Goal: Task Accomplishment & Management: Complete application form

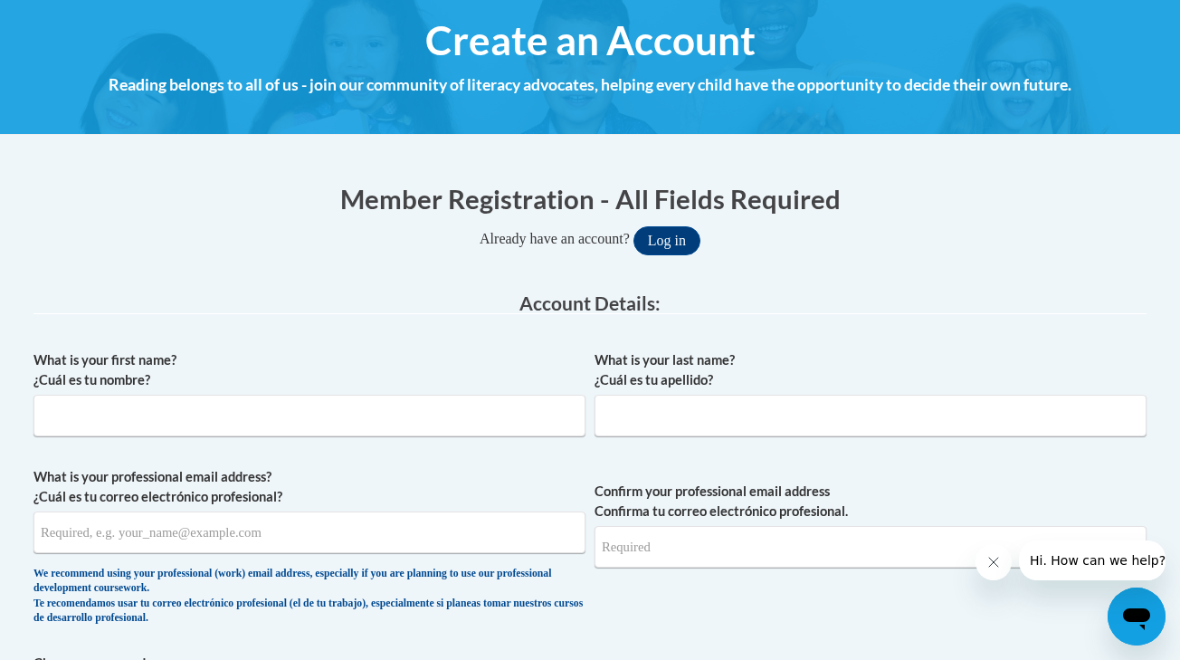
scroll to position [209, 0]
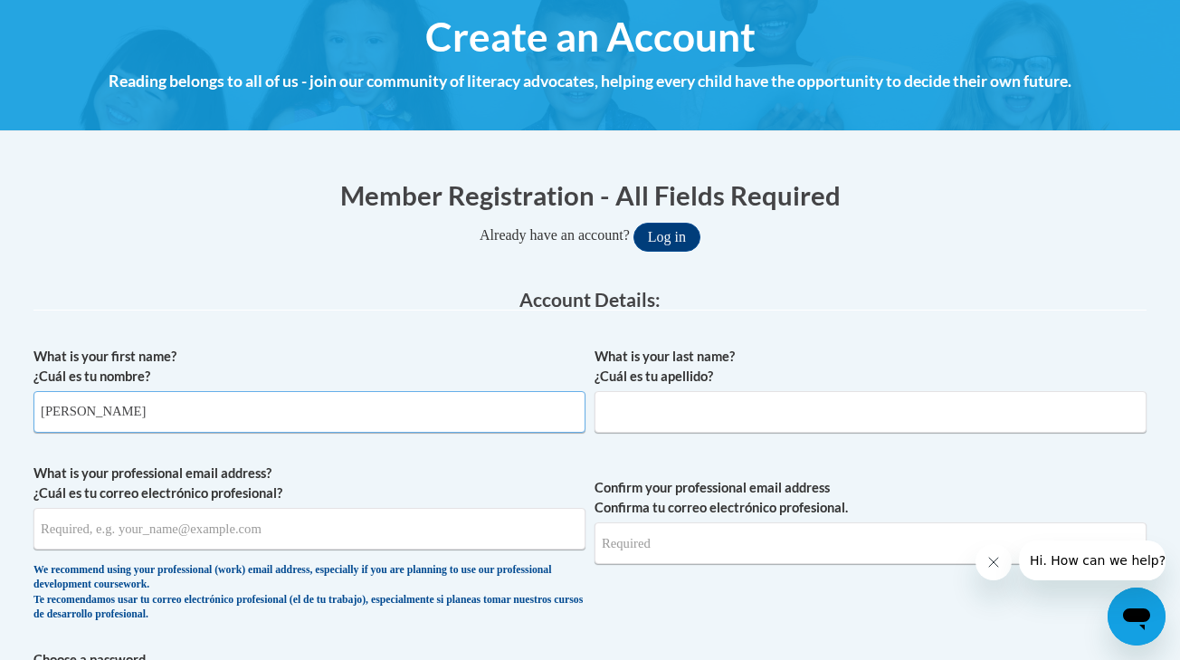
type input "[PERSON_NAME]"
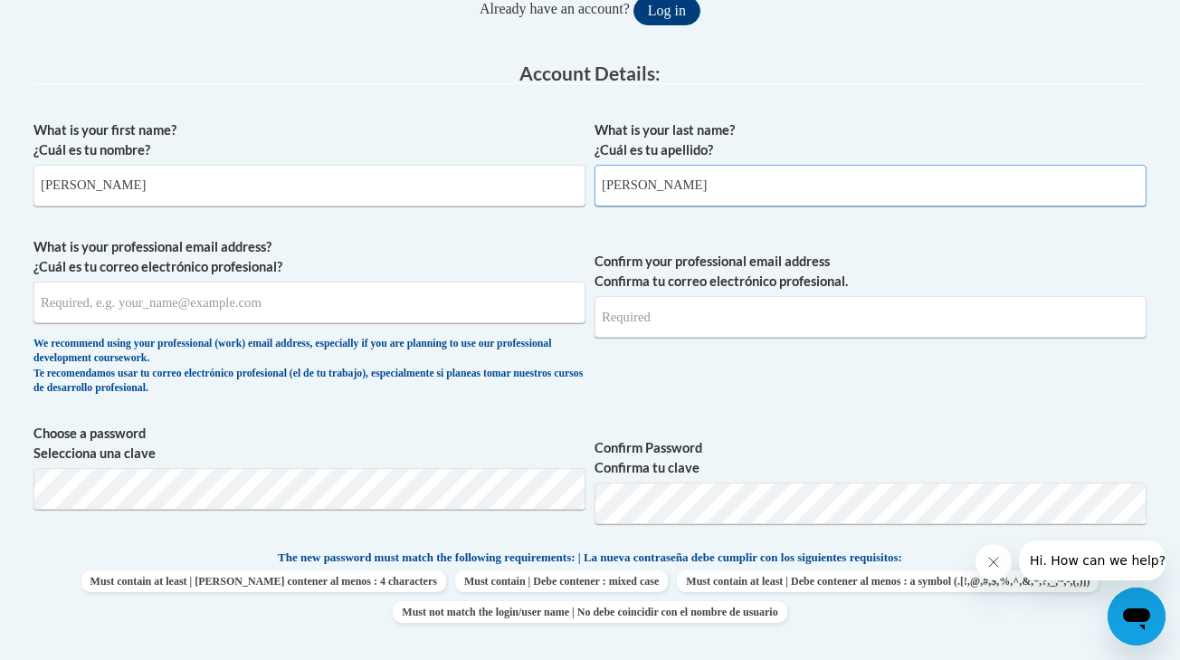
scroll to position [456, 0]
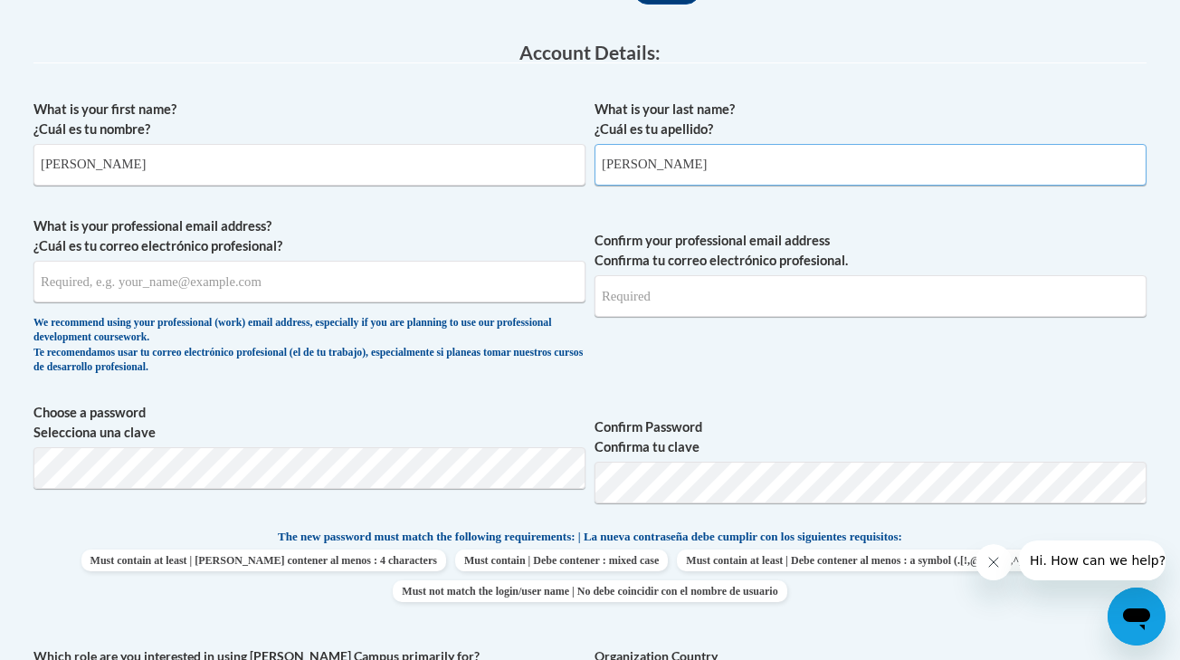
type input "[PERSON_NAME]"
type input "[EMAIL_ADDRESS][DOMAIN_NAME]"
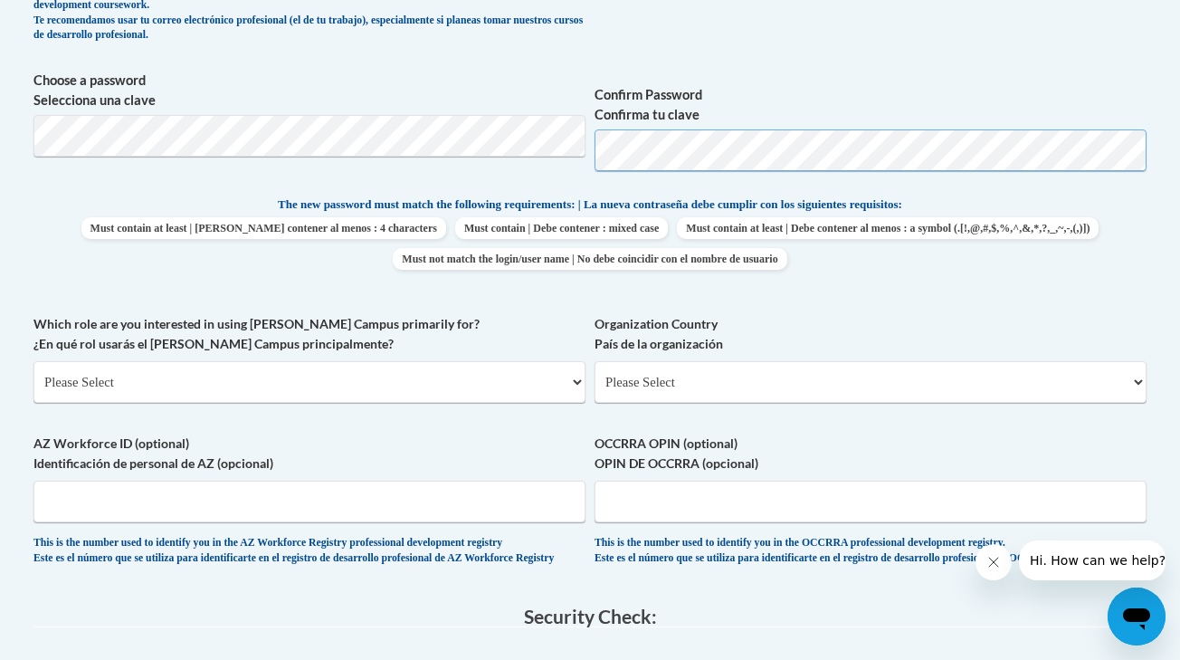
scroll to position [789, 0]
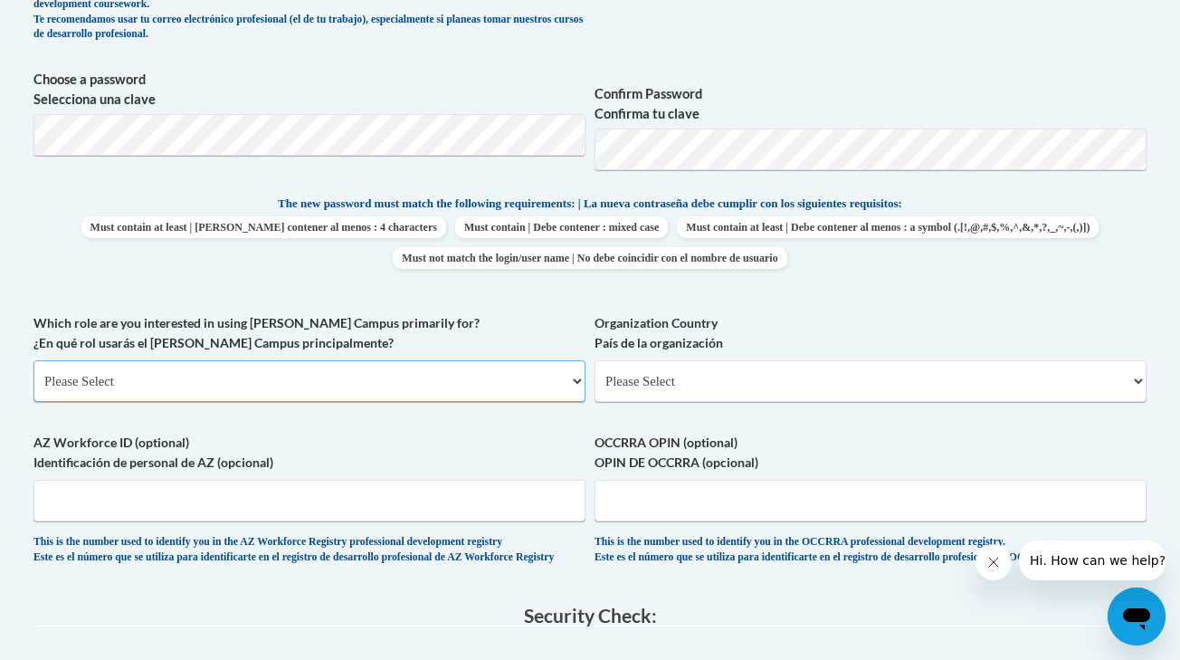
select select "fbf2d438-af2f-41f8-98f1-81c410e29de3"
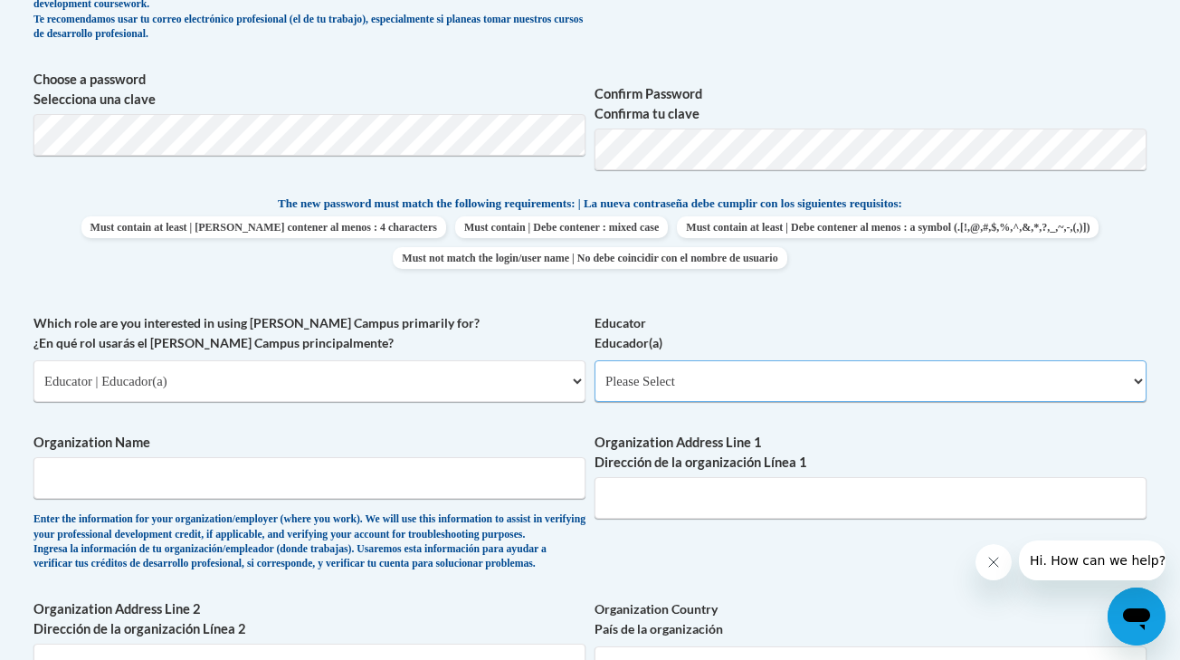
select select "11a86997-7122-4e2e-80c7-11975180ece4"
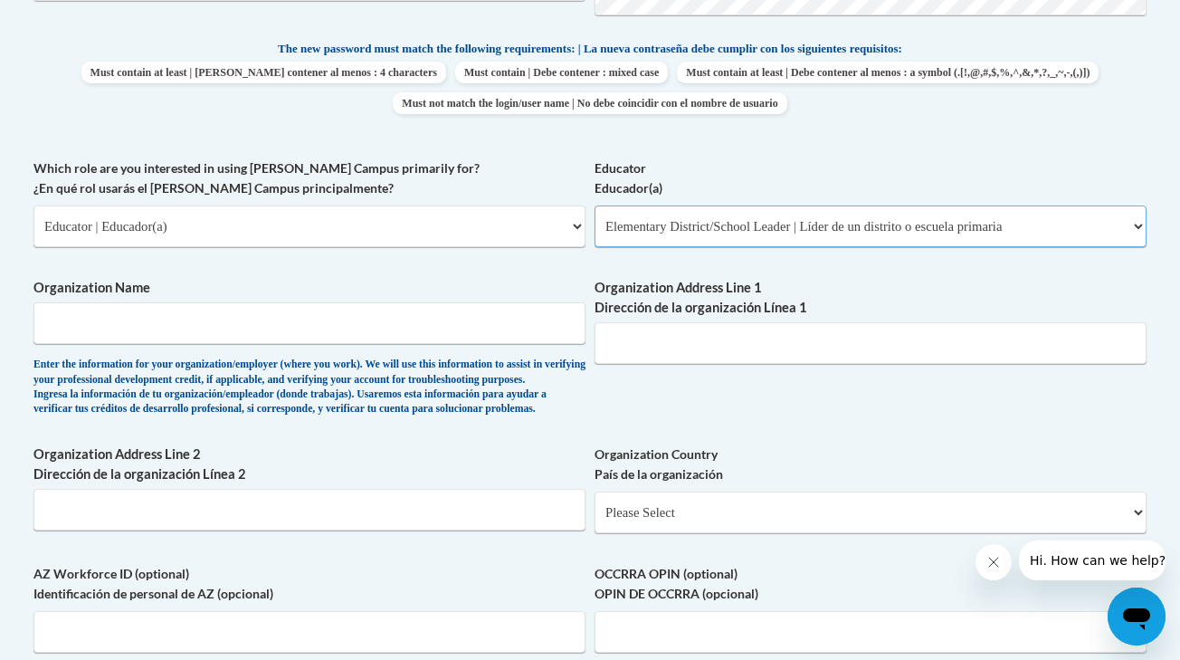
scroll to position [946, 0]
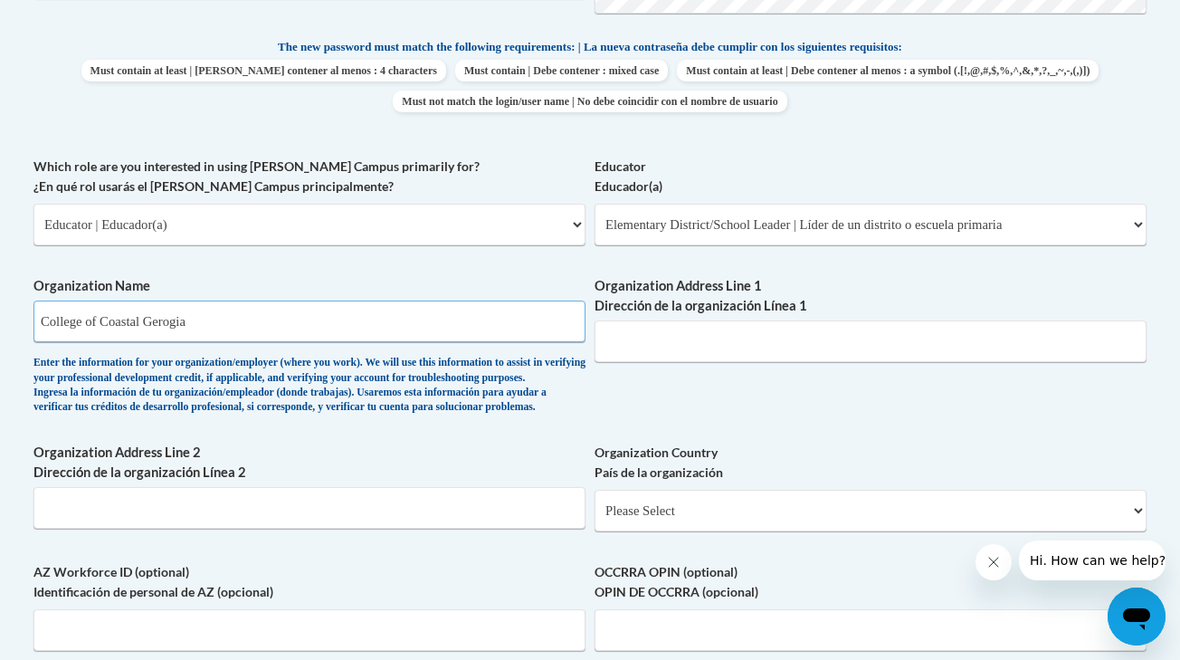
type input "College of Coastal Gerogia"
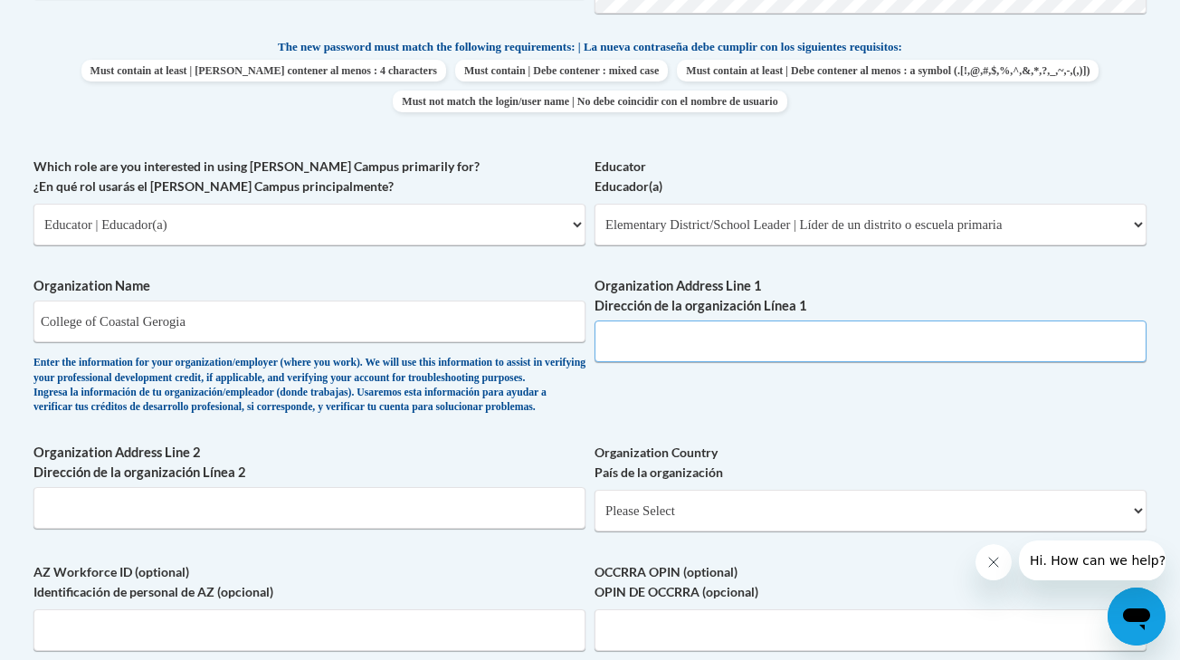
paste input "[STREET_ADDRESS]"
type input "[STREET_ADDRESS]"
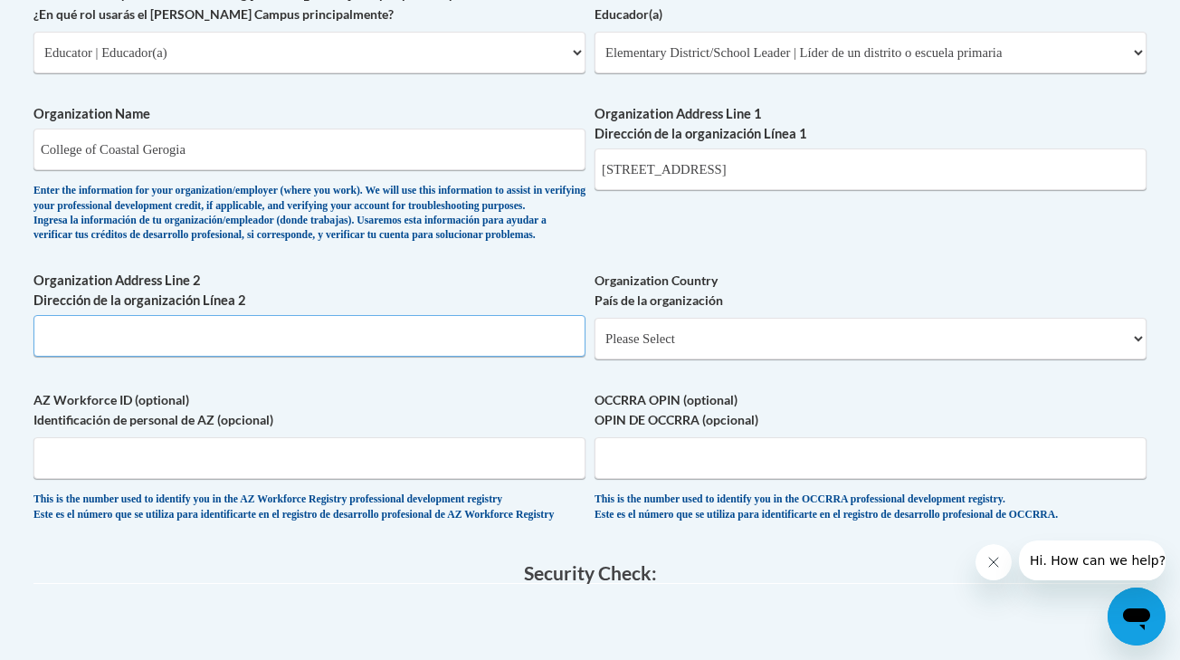
scroll to position [1161, 0]
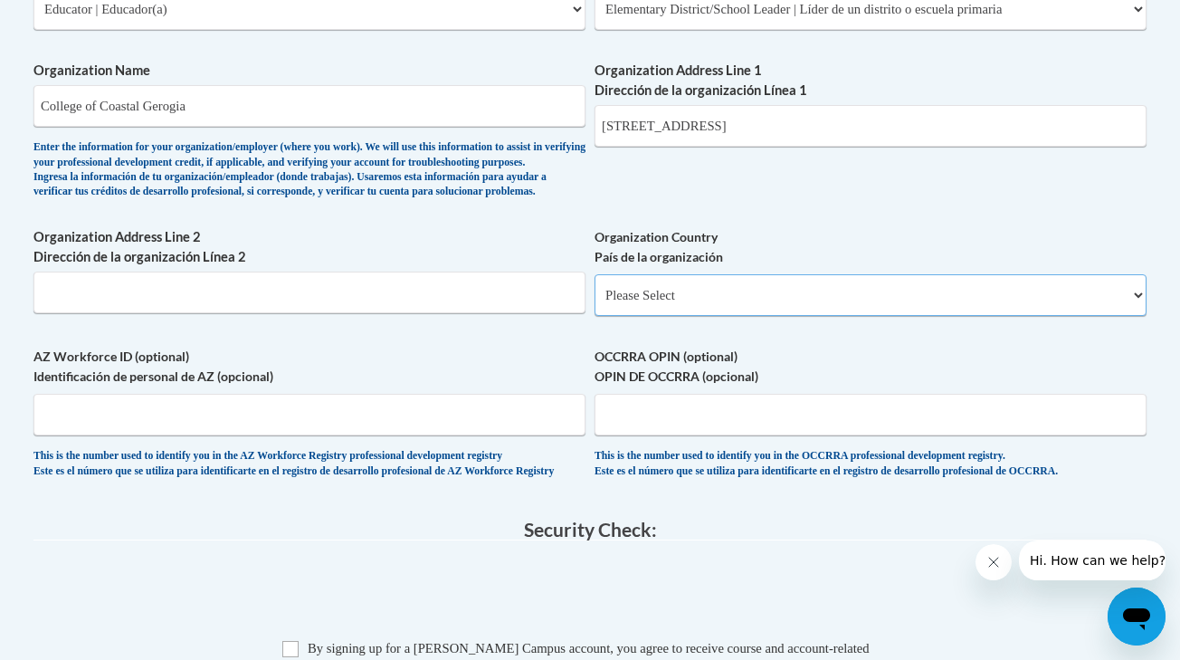
select select "ad49bcad-a171-4b2e-b99c-48b446064914"
select select
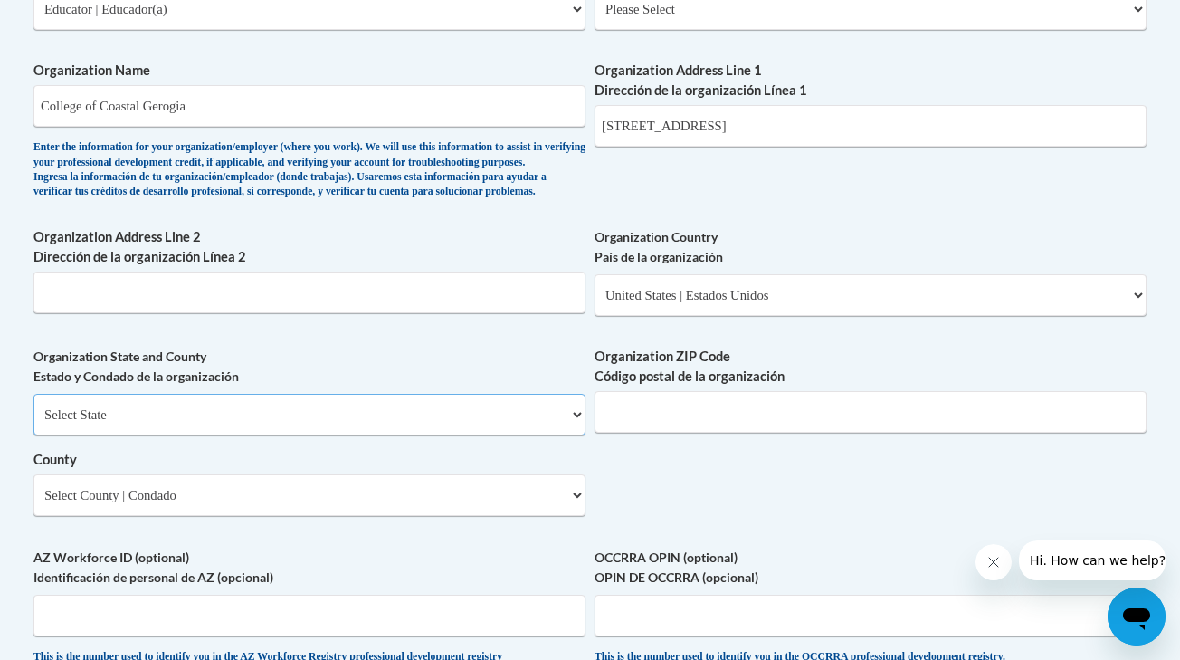
select select "[US_STATE]"
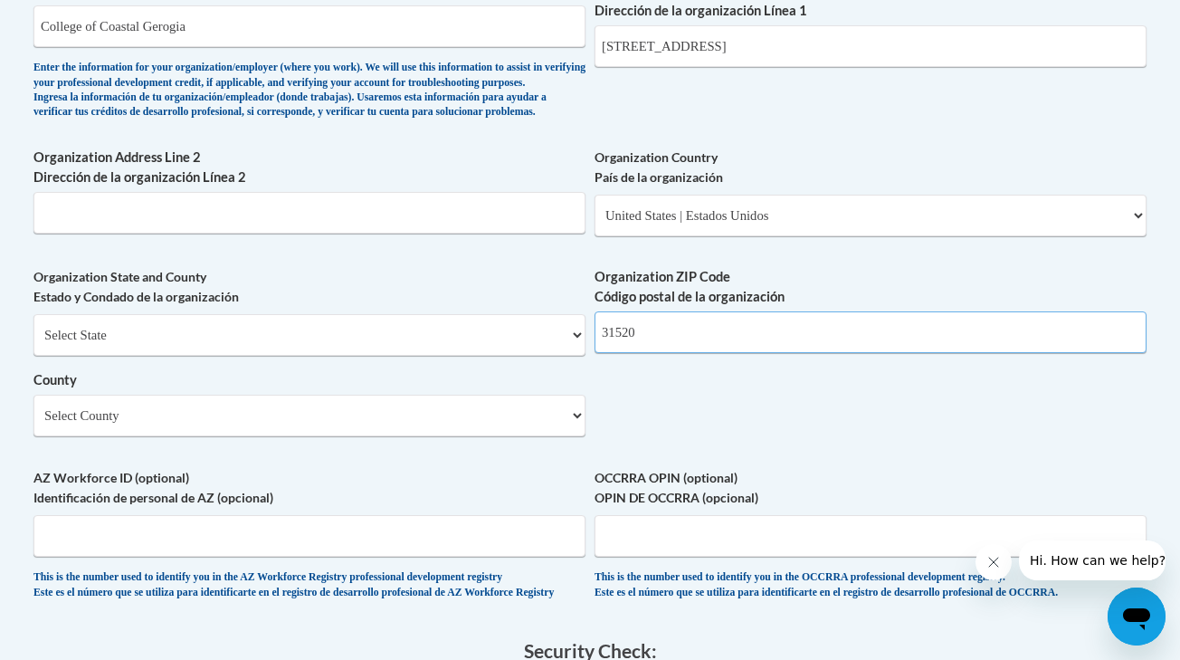
scroll to position [1268, 0]
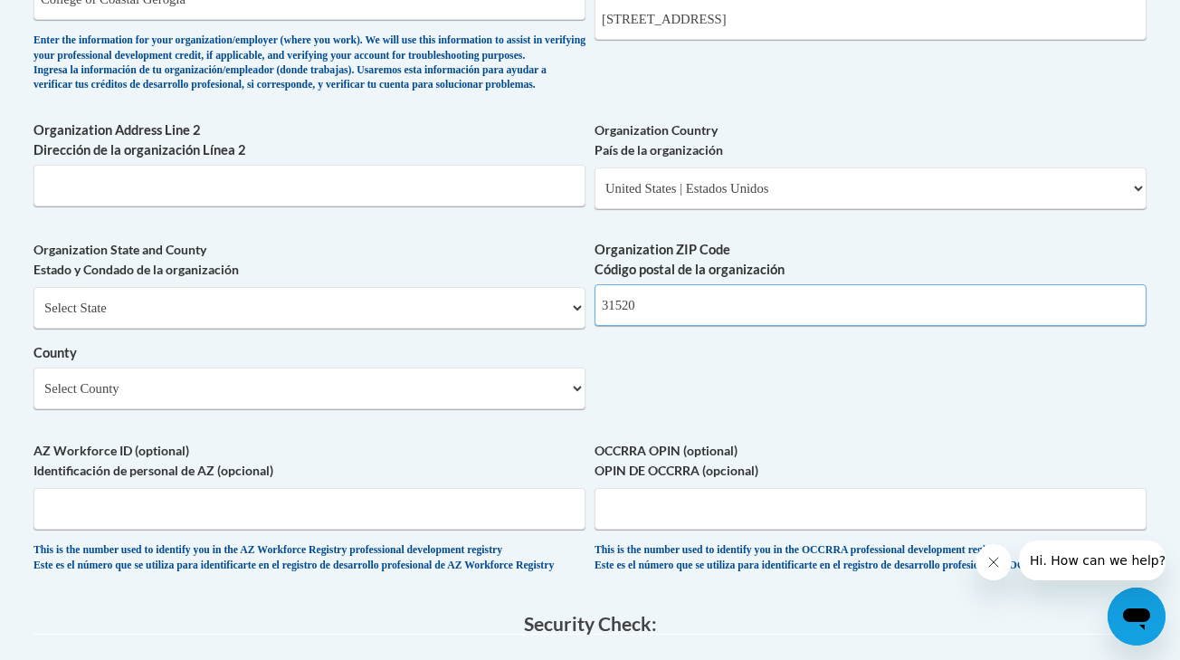
type input "31520"
select select "[PERSON_NAME]"
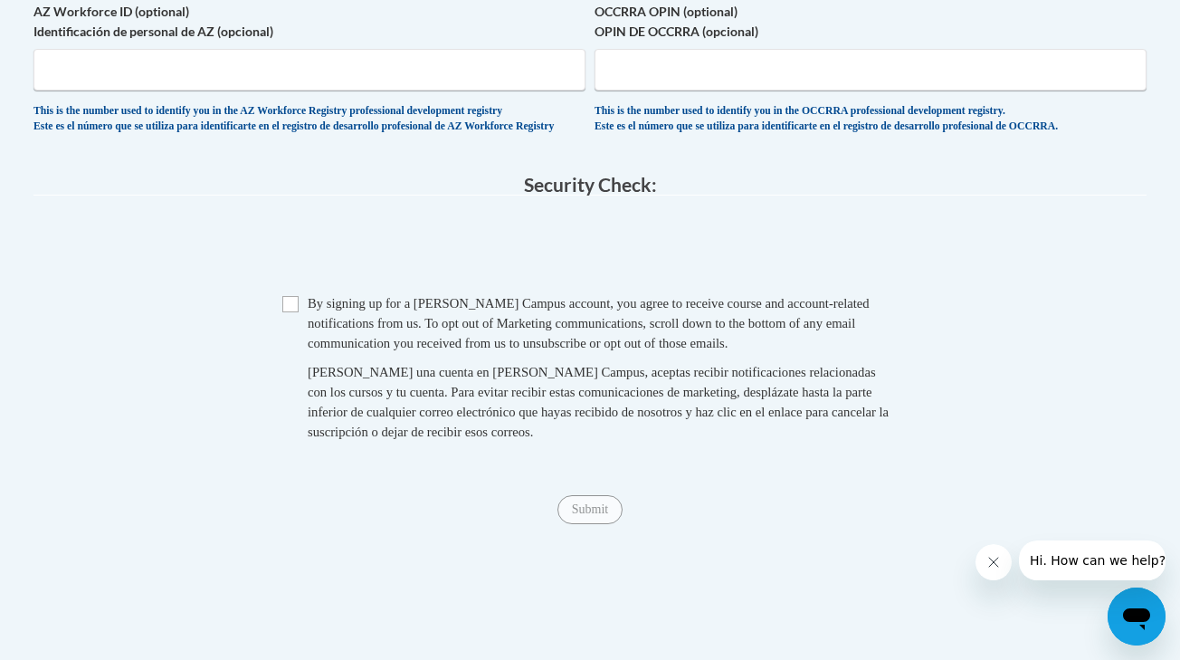
scroll to position [1729, 0]
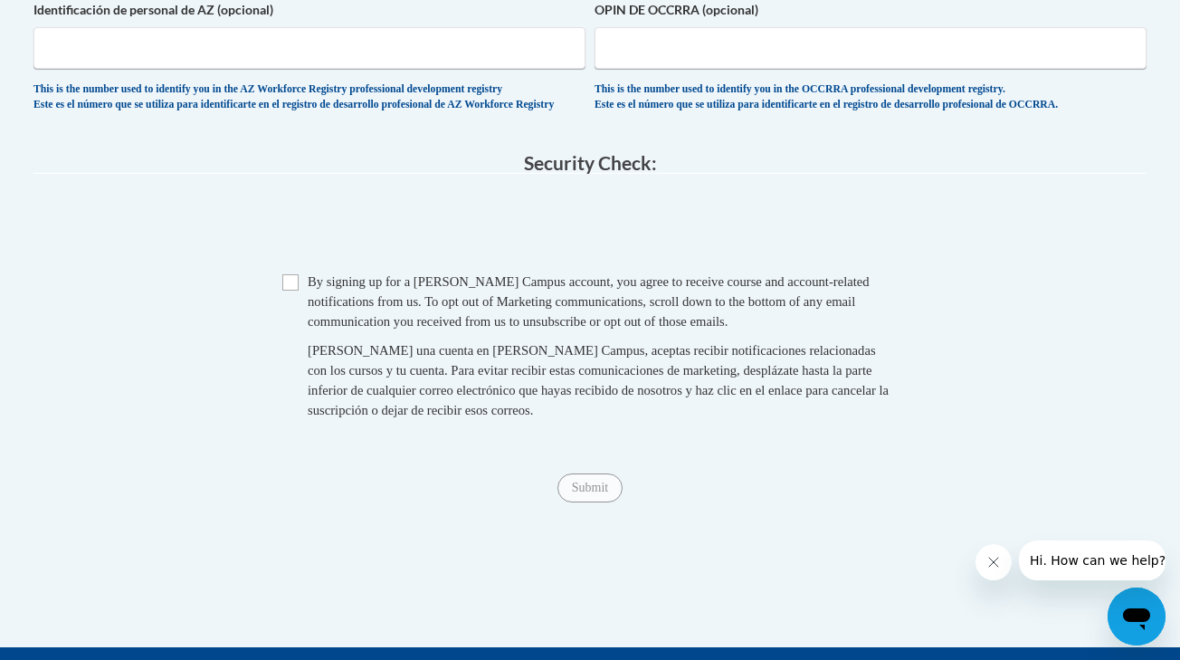
click at [481, 417] on span "[PERSON_NAME] una cuenta en [PERSON_NAME] Campus, aceptas recibir notificacione…" at bounding box center [598, 380] width 581 height 74
click at [289, 290] on input "Checkbox" at bounding box center [290, 282] width 16 height 16
checkbox input "true"
click at [594, 497] on input "Submit" at bounding box center [590, 487] width 65 height 29
